Goal: Find specific page/section: Find specific page/section

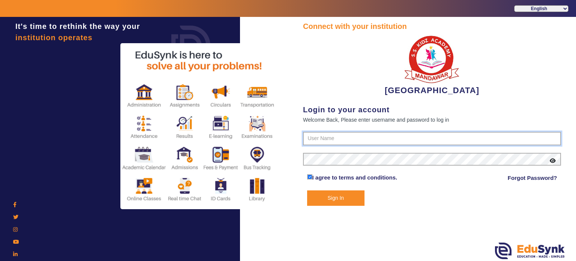
click at [348, 136] on input "text" at bounding box center [432, 139] width 258 height 14
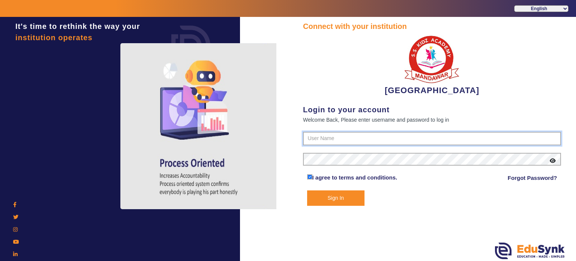
paste input "9928895959"
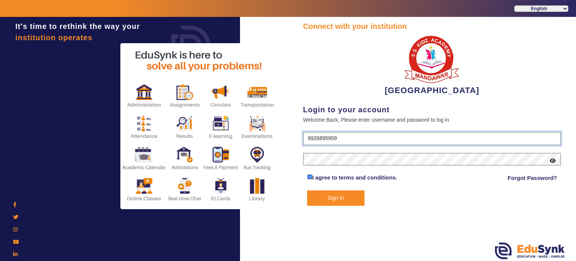
type input "9928895959"
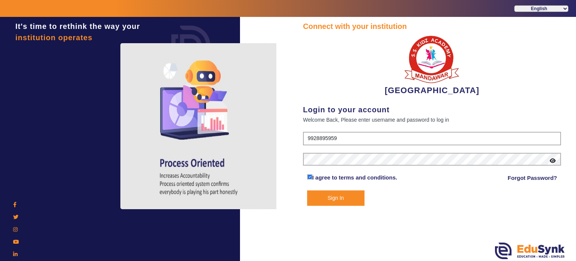
click at [331, 195] on button "Sign In" at bounding box center [336, 197] width 58 height 15
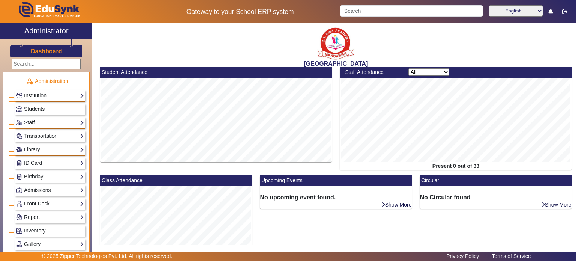
click at [48, 107] on link "Students" at bounding box center [50, 109] width 68 height 9
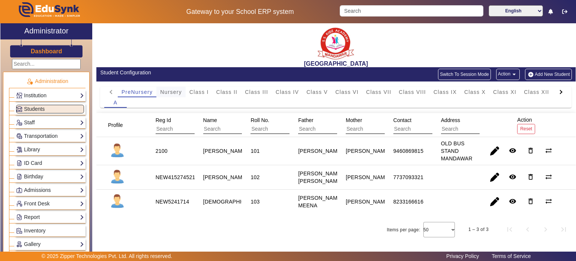
click at [173, 90] on span "Nursery" at bounding box center [171, 91] width 22 height 5
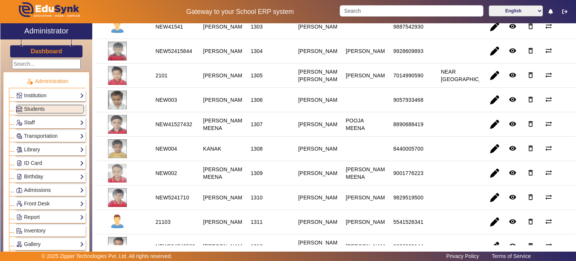
scroll to position [172, 0]
